Goal: Task Accomplishment & Management: Complete application form

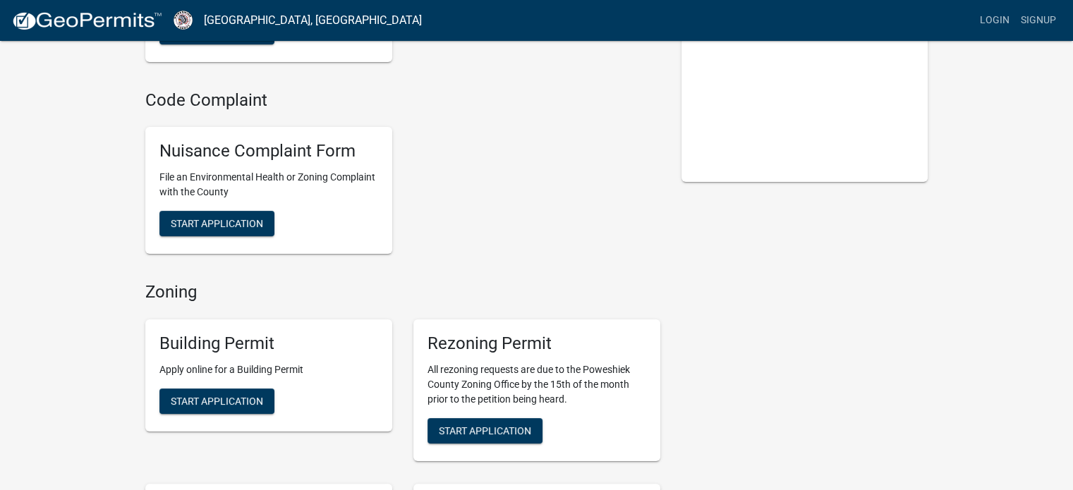
scroll to position [282, 0]
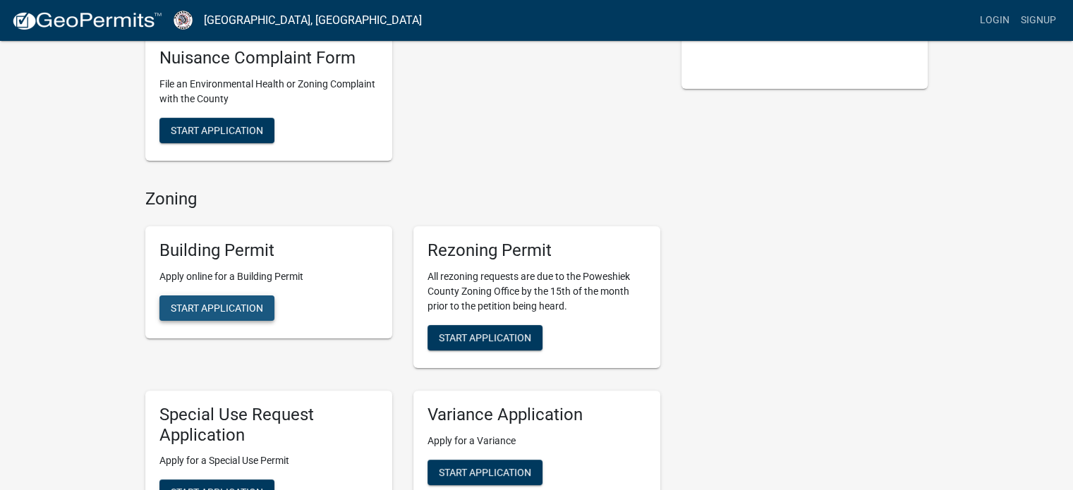
click at [254, 310] on span "Start Application" at bounding box center [217, 307] width 92 height 11
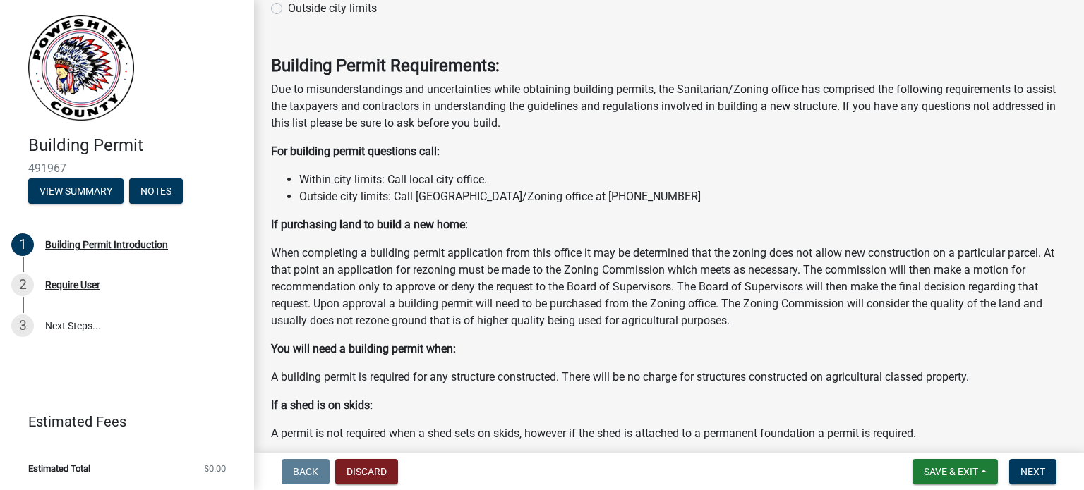
scroll to position [159, 0]
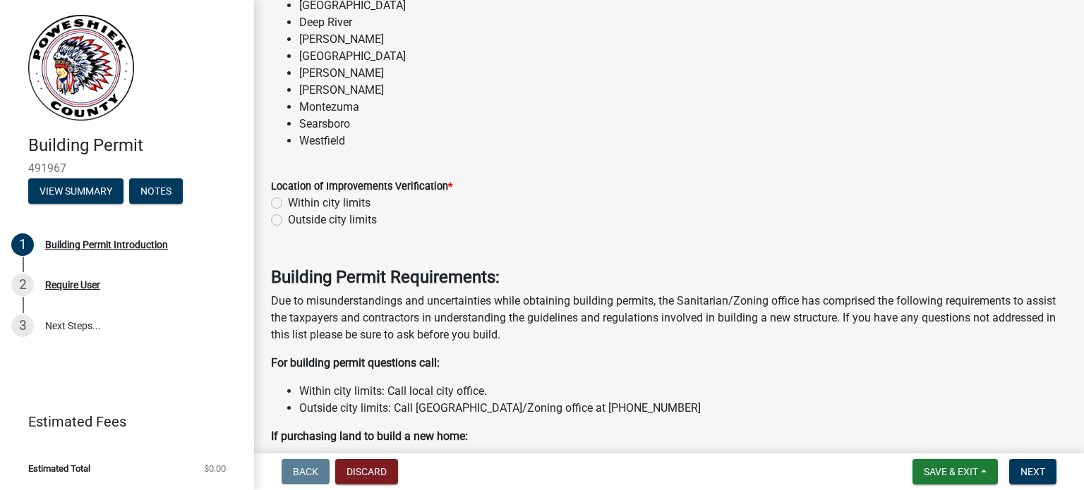
click at [288, 219] on label "Outside city limits" at bounding box center [332, 220] width 89 height 17
click at [288, 219] on input "Outside city limits" at bounding box center [292, 216] width 9 height 9
radio input "true"
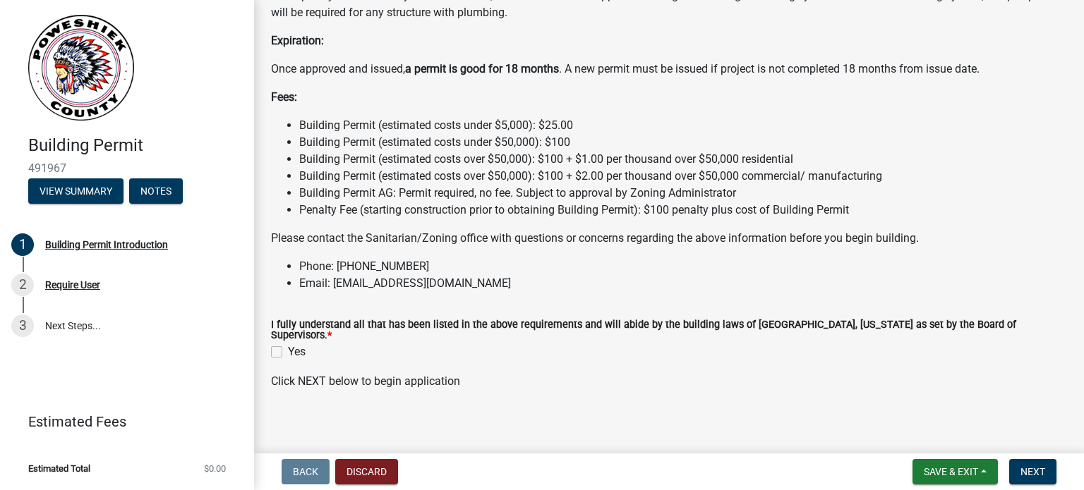
scroll to position [1217, 0]
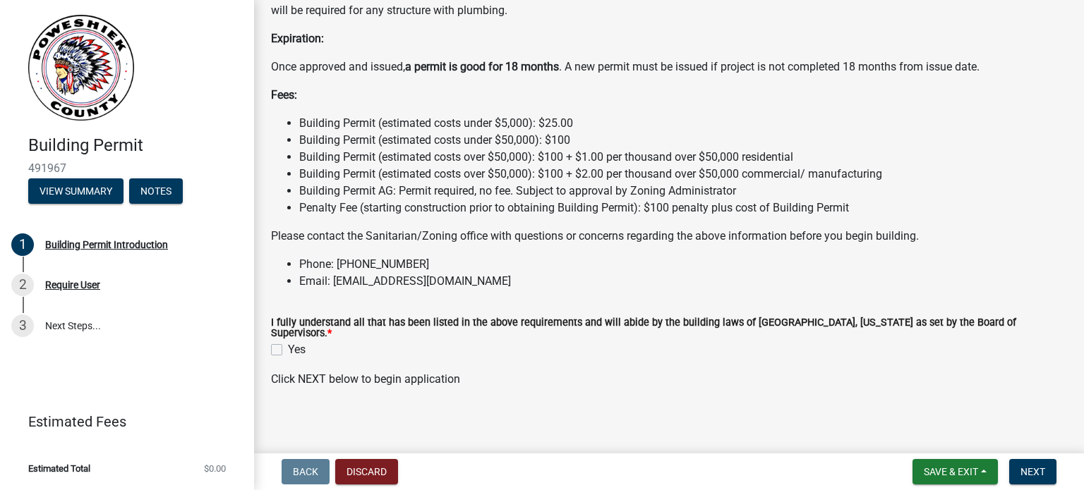
click at [288, 346] on label "Yes" at bounding box center [297, 350] width 18 height 17
click at [288, 346] on input "Yes" at bounding box center [292, 346] width 9 height 9
checkbox input "true"
click at [1031, 478] on button "Next" at bounding box center [1032, 471] width 47 height 25
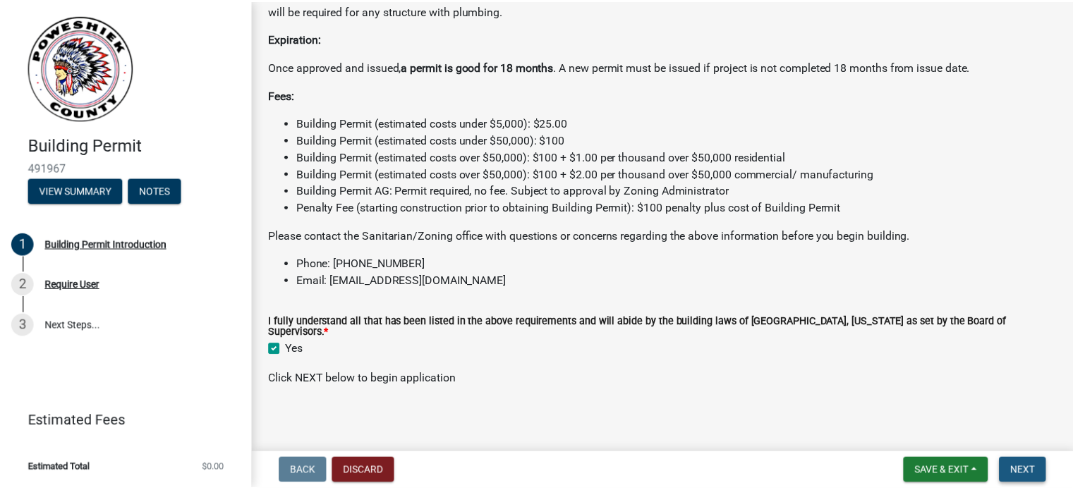
scroll to position [0, 0]
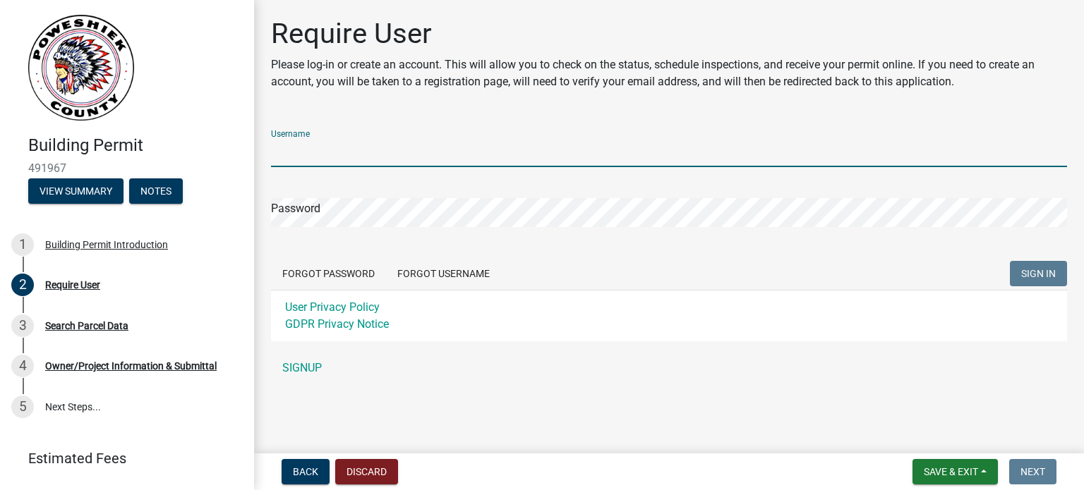
click at [310, 150] on input "Username" at bounding box center [669, 152] width 796 height 29
type input "mhodges"
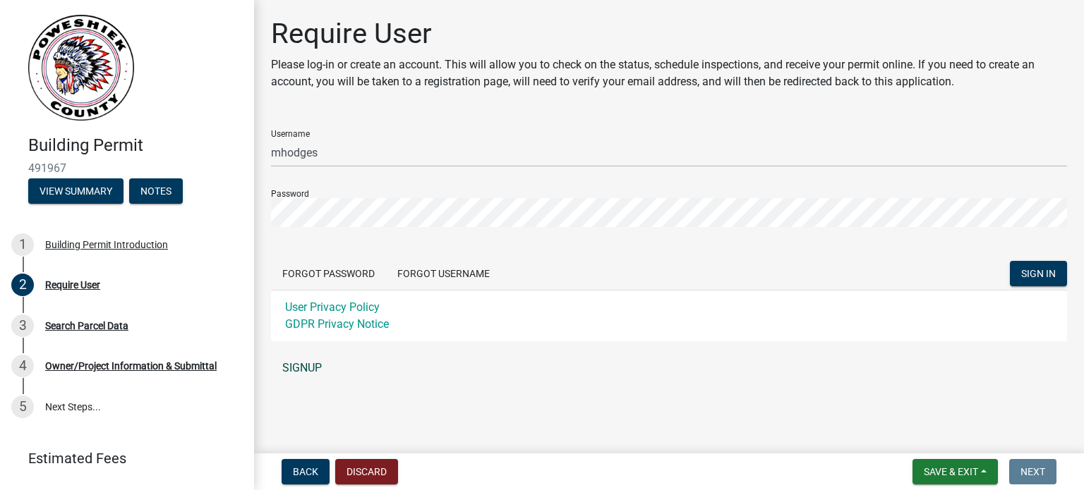
click at [301, 370] on link "SIGNUP" at bounding box center [669, 368] width 796 height 28
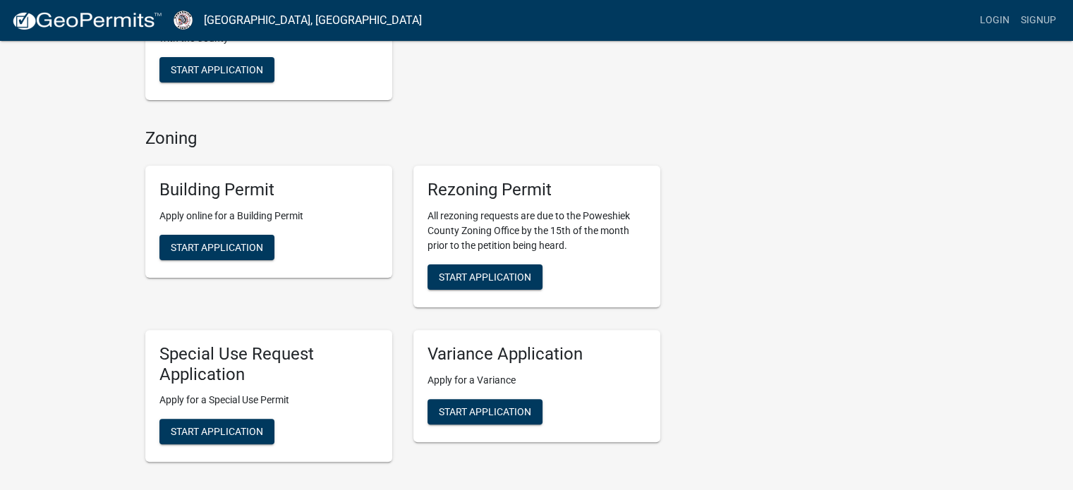
scroll to position [353, 0]
